Goal: Task Accomplishment & Management: Manage account settings

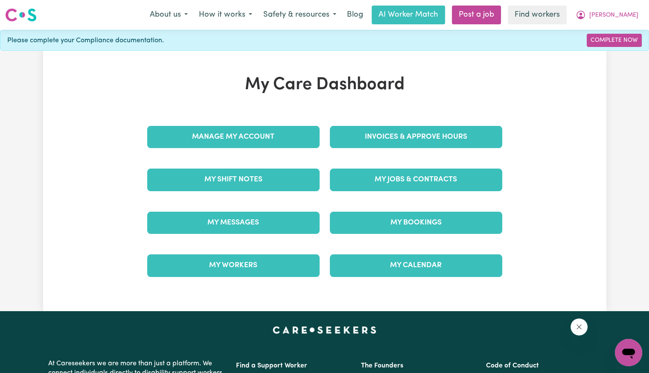
click at [380, 151] on div "Invoices & Approve Hours" at bounding box center [416, 137] width 183 height 43
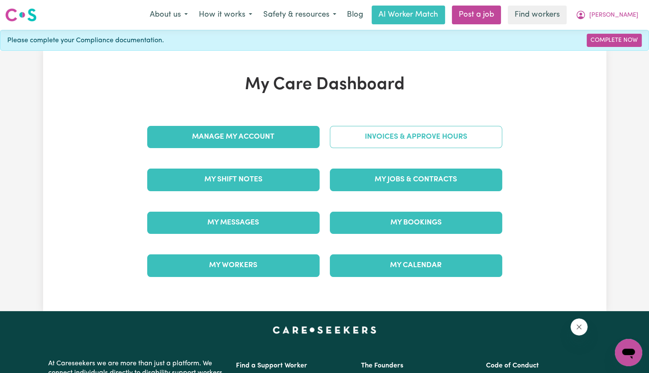
click at [378, 135] on link "Invoices & Approve Hours" at bounding box center [416, 137] width 172 height 22
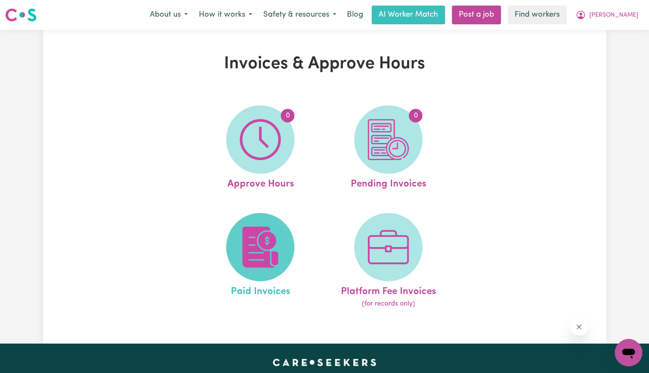
click at [264, 245] on img at bounding box center [260, 247] width 41 height 41
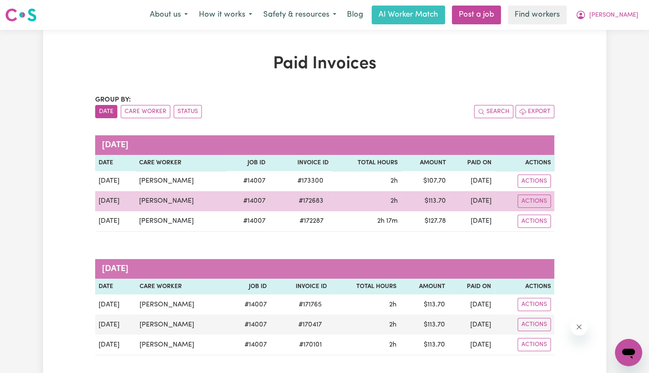
click at [294, 203] on span "# 172683" at bounding box center [311, 201] width 35 height 10
click at [299, 197] on span "# 172683" at bounding box center [311, 201] width 35 height 10
copy span "172683"
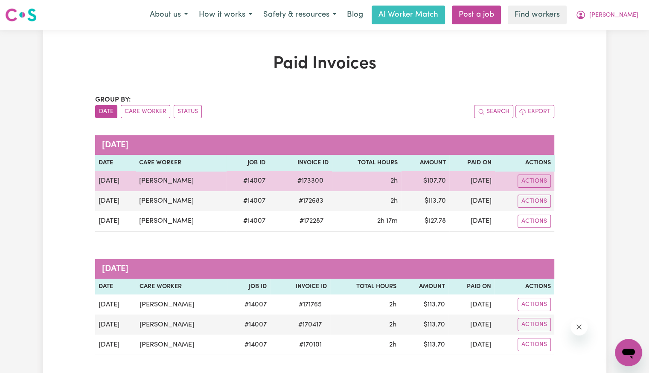
click at [299, 182] on span "# 173300" at bounding box center [310, 181] width 36 height 10
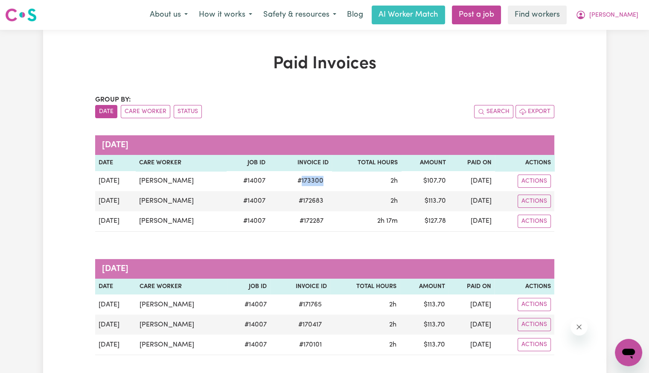
copy span "173300"
click at [628, 19] on span "[PERSON_NAME]" at bounding box center [614, 15] width 49 height 9
drag, startPoint x: 629, startPoint y: 17, endPoint x: 603, endPoint y: 43, distance: 37.1
click at [618, 24] on div "[PERSON_NAME] My Dashboard Logout" at bounding box center [607, 15] width 74 height 18
click at [610, 53] on link "Logout" at bounding box center [609, 49] width 67 height 16
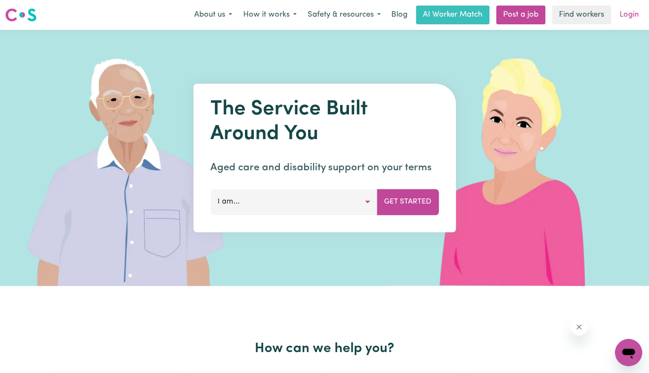
click at [627, 17] on link "Login" at bounding box center [629, 15] width 29 height 19
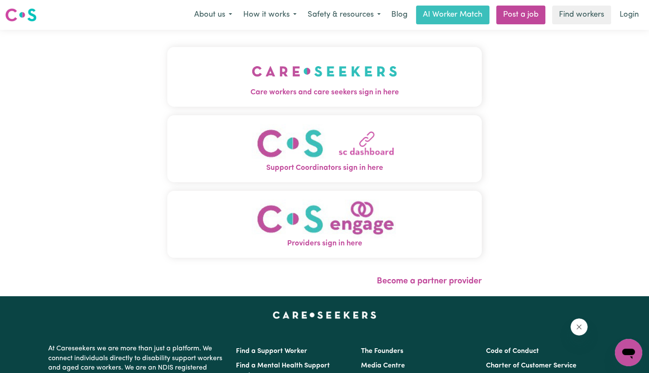
click at [248, 91] on span "Care workers and care seekers sign in here" at bounding box center [324, 92] width 315 height 11
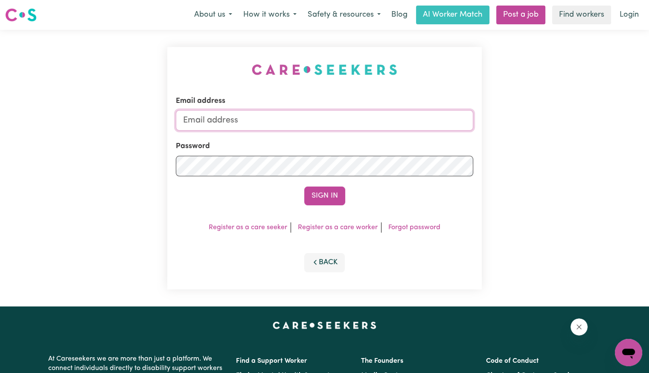
click at [335, 117] on input "Email address" at bounding box center [325, 120] width 298 height 20
drag, startPoint x: 229, startPoint y: 122, endPoint x: 522, endPoint y: 143, distance: 293.2
click at [536, 145] on div "Email address [EMAIL_ADDRESS][DOMAIN_NAME] Password Sign In Register as a care …" at bounding box center [324, 168] width 649 height 277
type input "[EMAIL_ADDRESS][DOMAIN_NAME]"
click at [304, 187] on button "Sign In" at bounding box center [324, 196] width 41 height 19
